Goal: Task Accomplishment & Management: Manage account settings

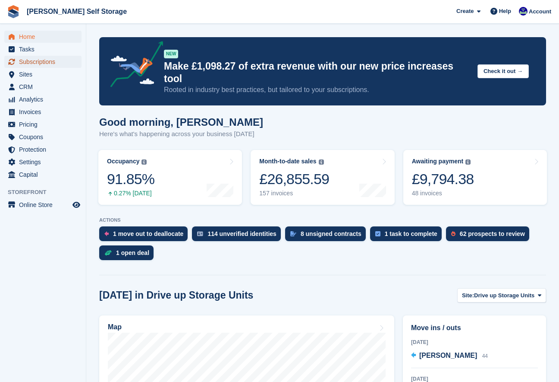
click at [25, 60] on span "Subscriptions" at bounding box center [45, 62] width 52 height 12
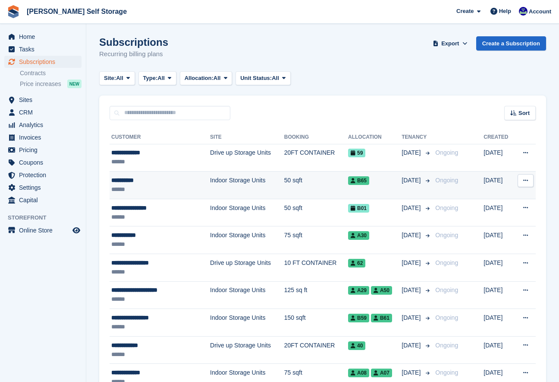
click at [134, 182] on div "**********" at bounding box center [151, 180] width 81 height 9
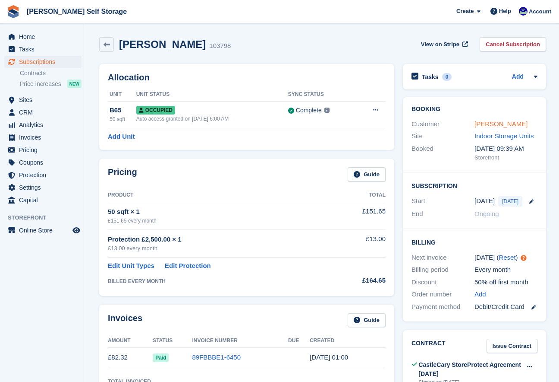
click at [478, 125] on link "Andrew Cox" at bounding box center [501, 123] width 53 height 7
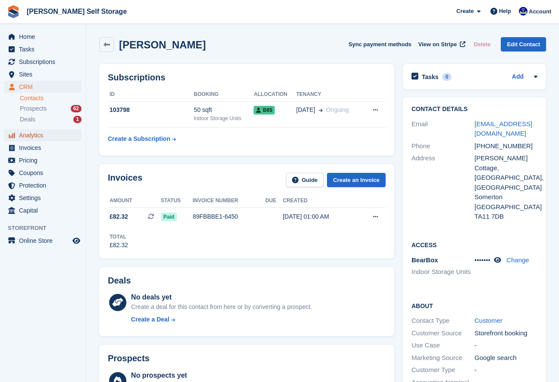
click at [29, 136] on span "Analytics" at bounding box center [45, 135] width 52 height 12
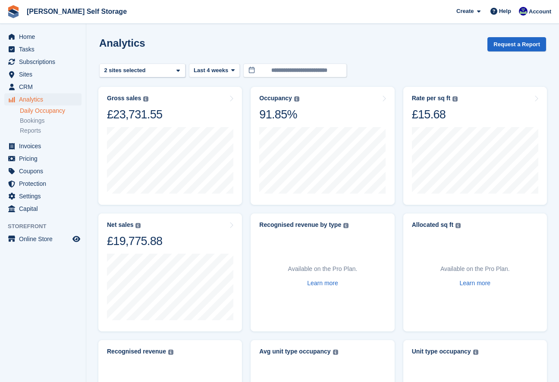
click at [32, 111] on link "Daily Occupancy" at bounding box center [51, 111] width 62 height 8
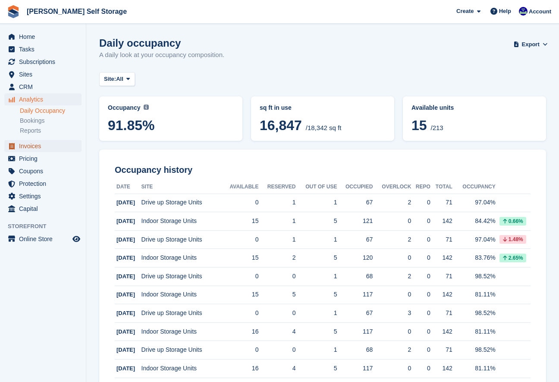
click at [28, 146] on span "Invoices" at bounding box center [45, 146] width 52 height 12
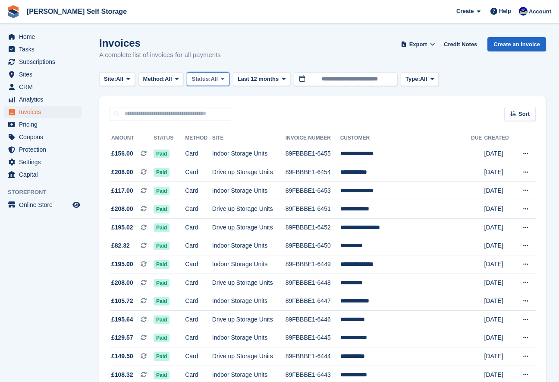
click at [224, 78] on icon at bounding box center [222, 79] width 3 height 6
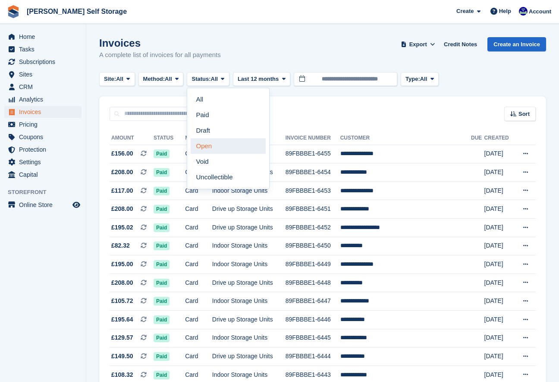
click at [214, 148] on link "Open" at bounding box center [228, 146] width 75 height 16
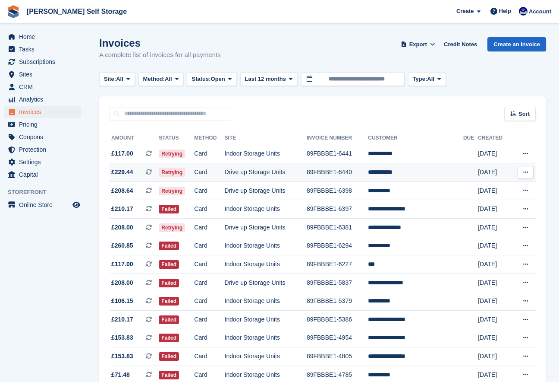
click at [224, 171] on td "Card" at bounding box center [209, 172] width 30 height 19
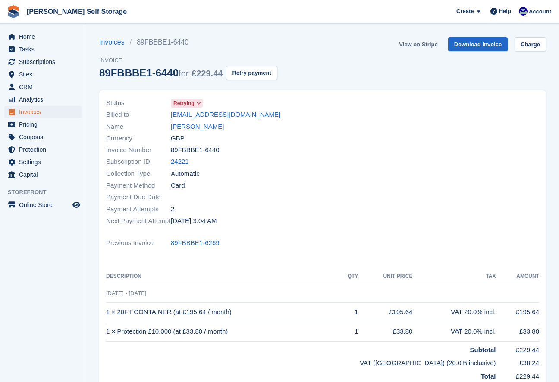
click at [425, 47] on link "View on Stripe" at bounding box center [418, 44] width 45 height 14
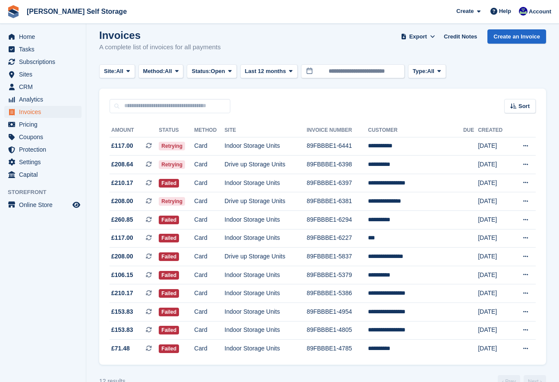
scroll to position [13, 0]
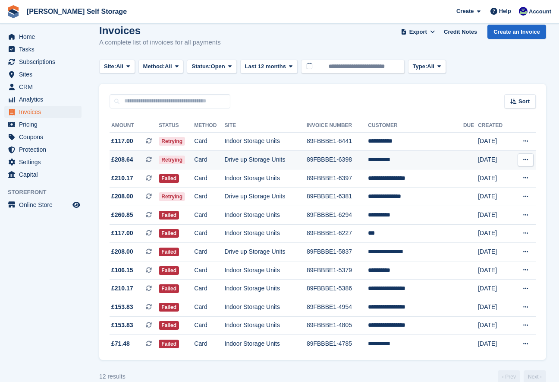
click at [307, 161] on td "Drive up Storage Units" at bounding box center [266, 160] width 82 height 19
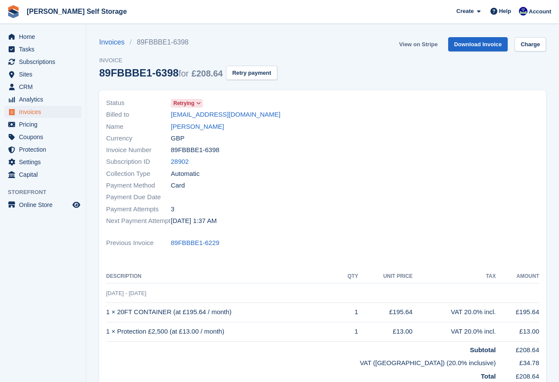
click at [415, 44] on link "View on Stripe" at bounding box center [418, 44] width 45 height 14
